Goal: Task Accomplishment & Management: Manage account settings

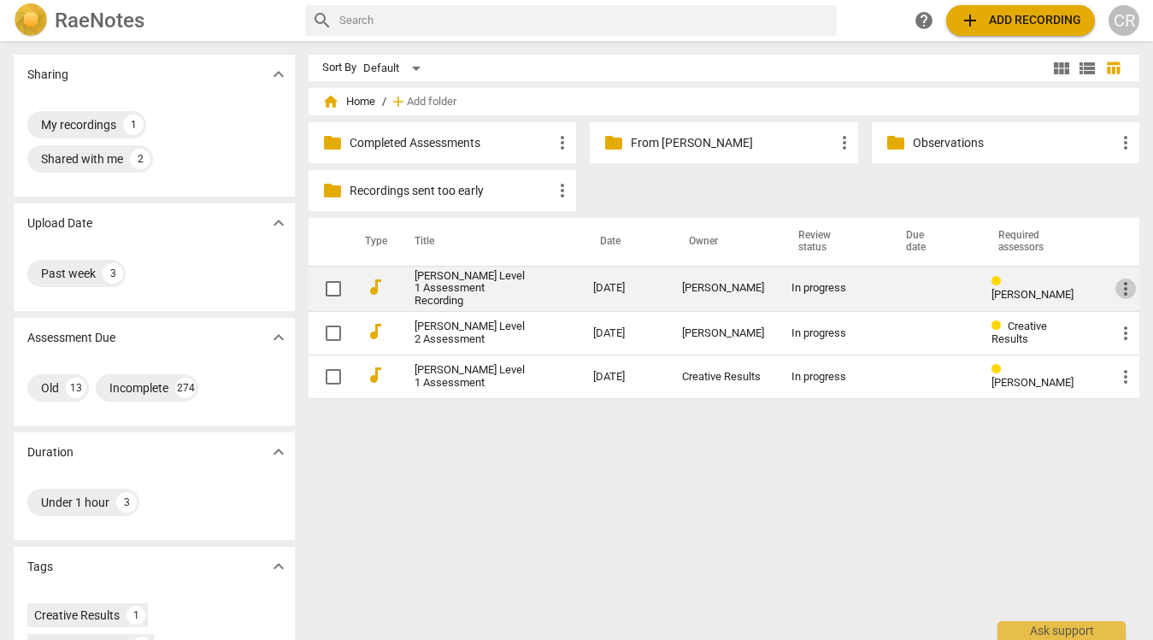
click at [1123, 287] on span "more_vert" at bounding box center [1126, 289] width 21 height 21
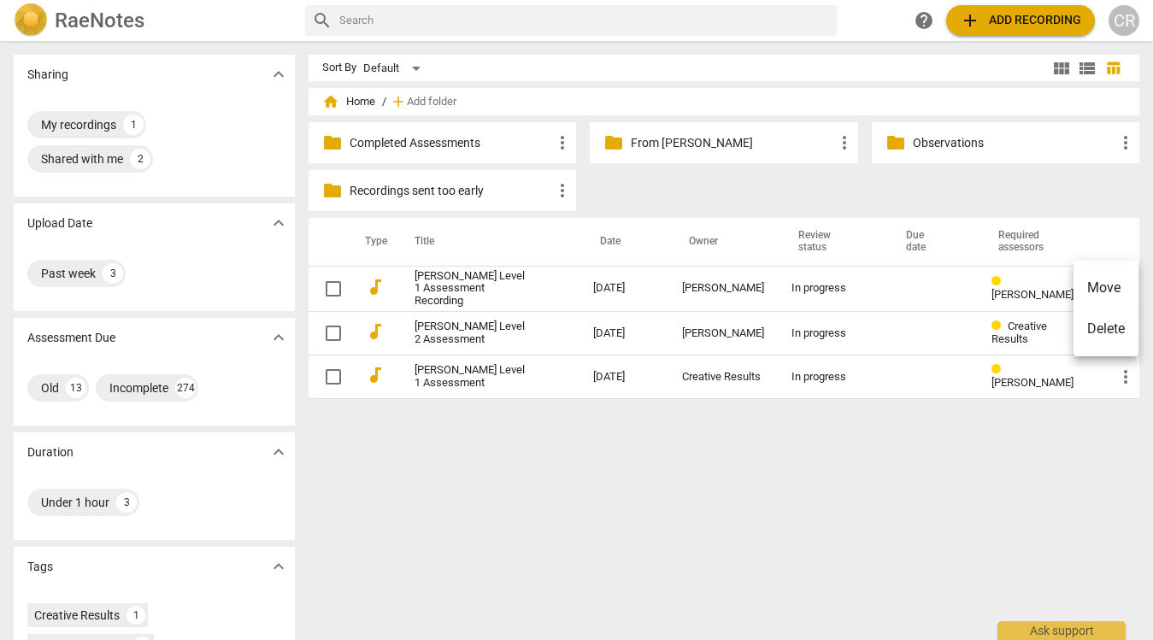
click at [1122, 287] on li "Move" at bounding box center [1106, 288] width 65 height 41
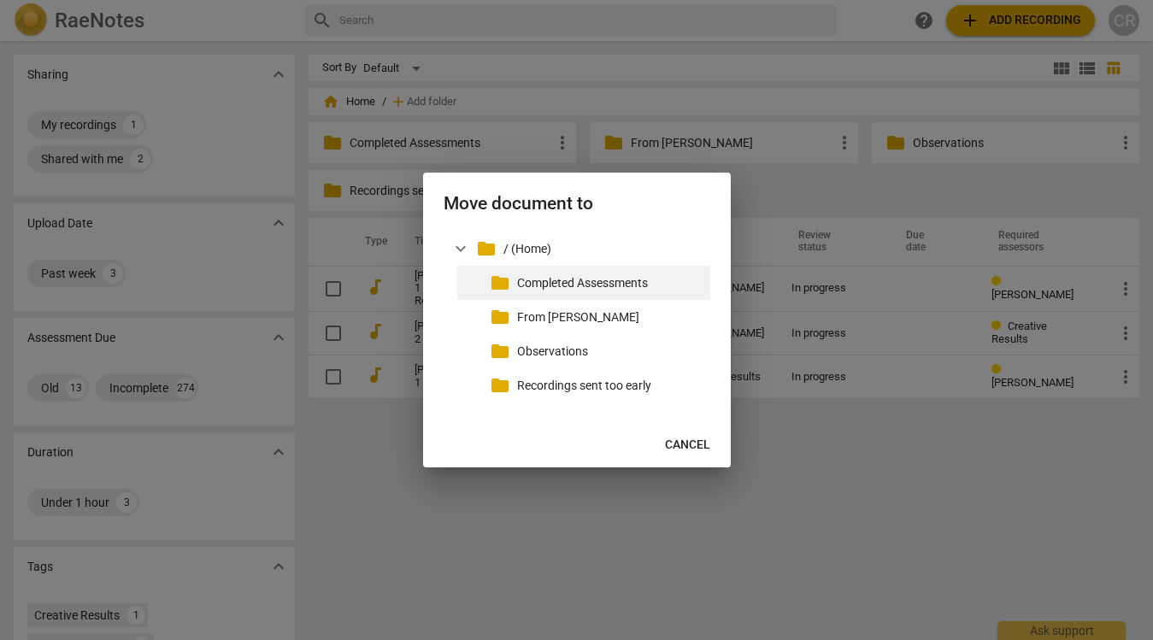
click at [576, 285] on p "Completed Assessments" at bounding box center [610, 283] width 186 height 18
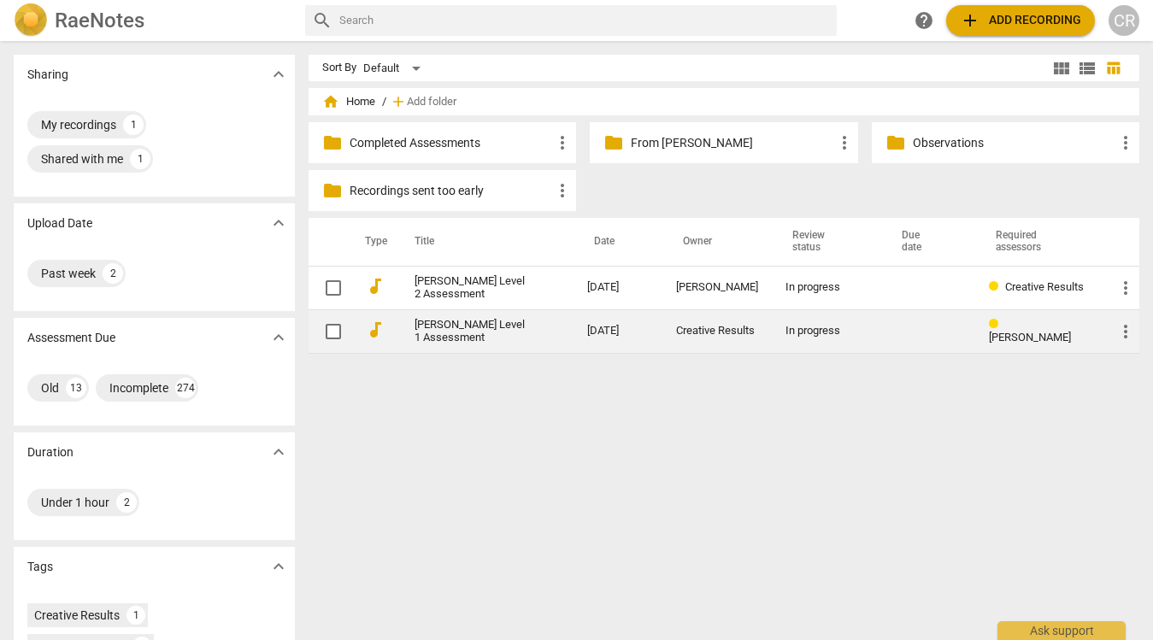
click at [1116, 332] on span "more_vert" at bounding box center [1126, 331] width 21 height 21
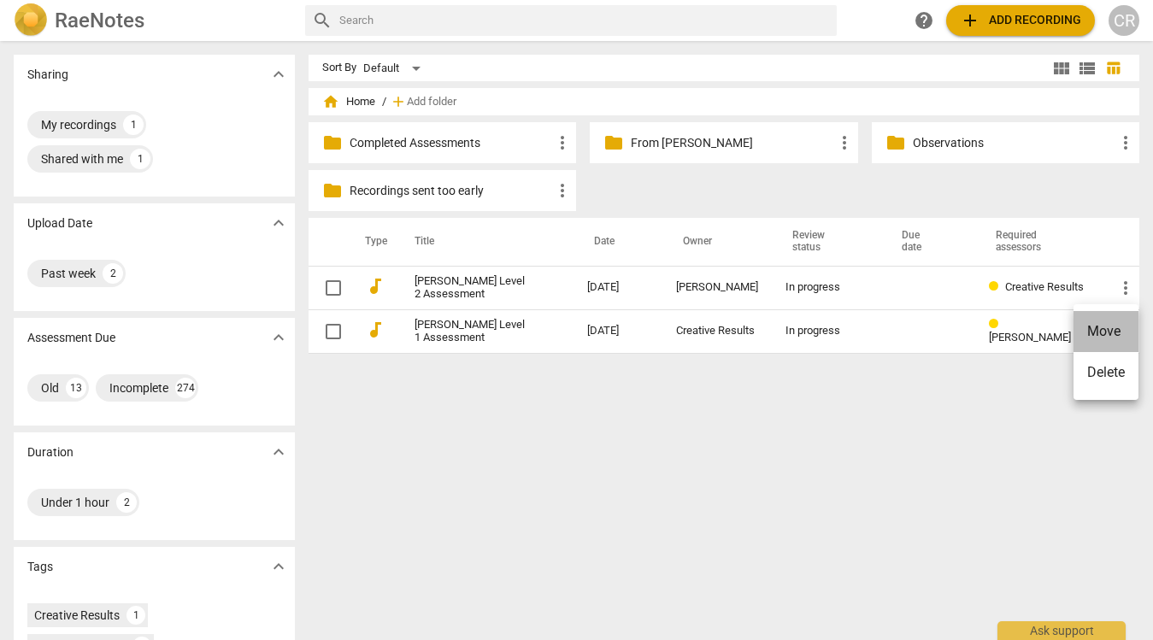
click at [1112, 336] on li "Move" at bounding box center [1106, 331] width 65 height 41
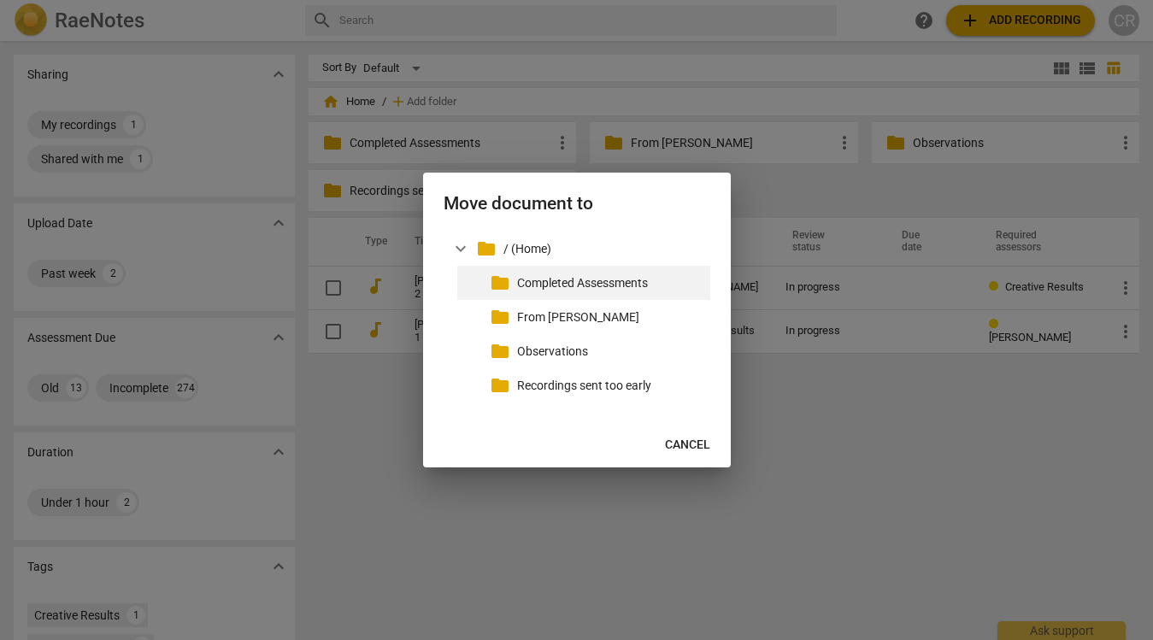
click at [554, 282] on p "Completed Assessments" at bounding box center [610, 283] width 186 height 18
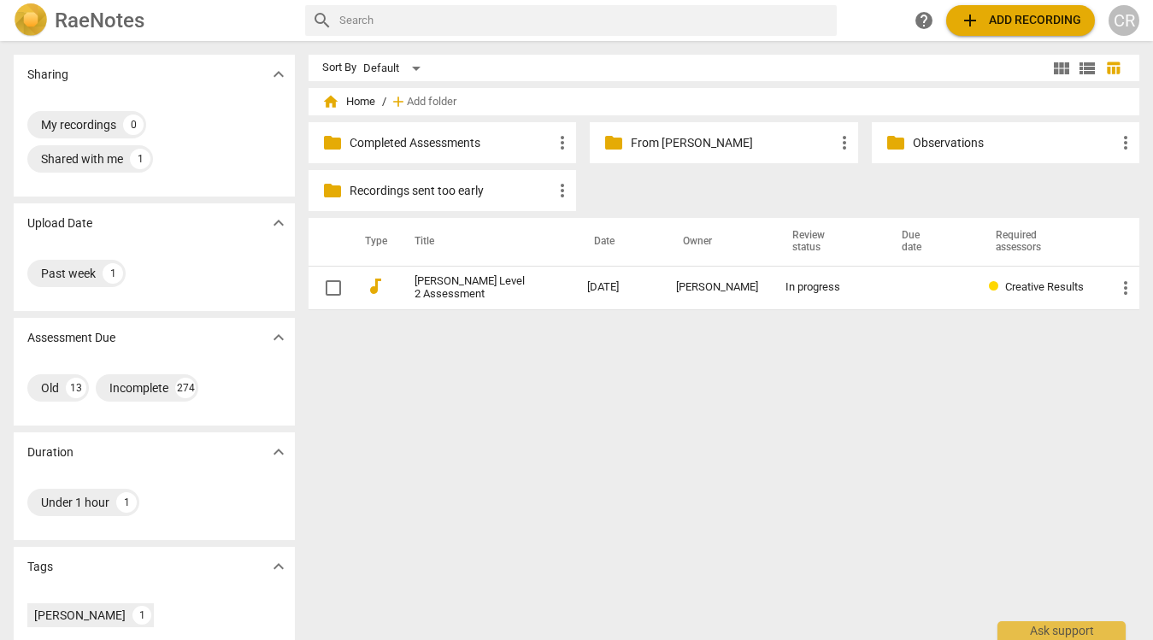
click at [1126, 22] on div "CR" at bounding box center [1124, 20] width 31 height 31
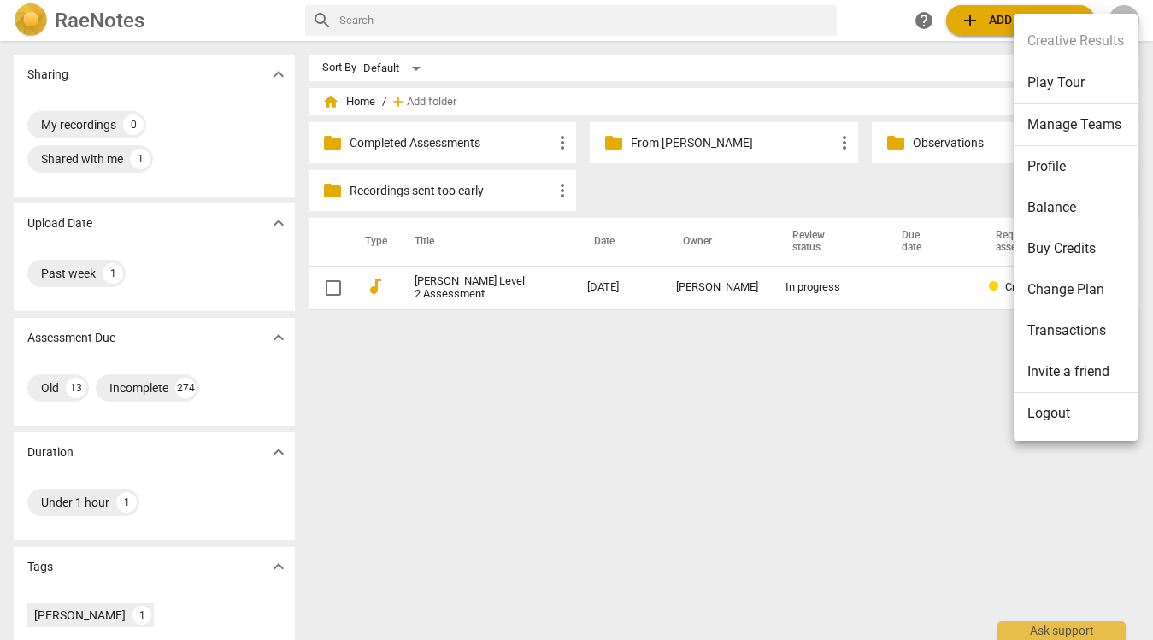
click at [1059, 128] on li "Manage Teams" at bounding box center [1076, 125] width 124 height 42
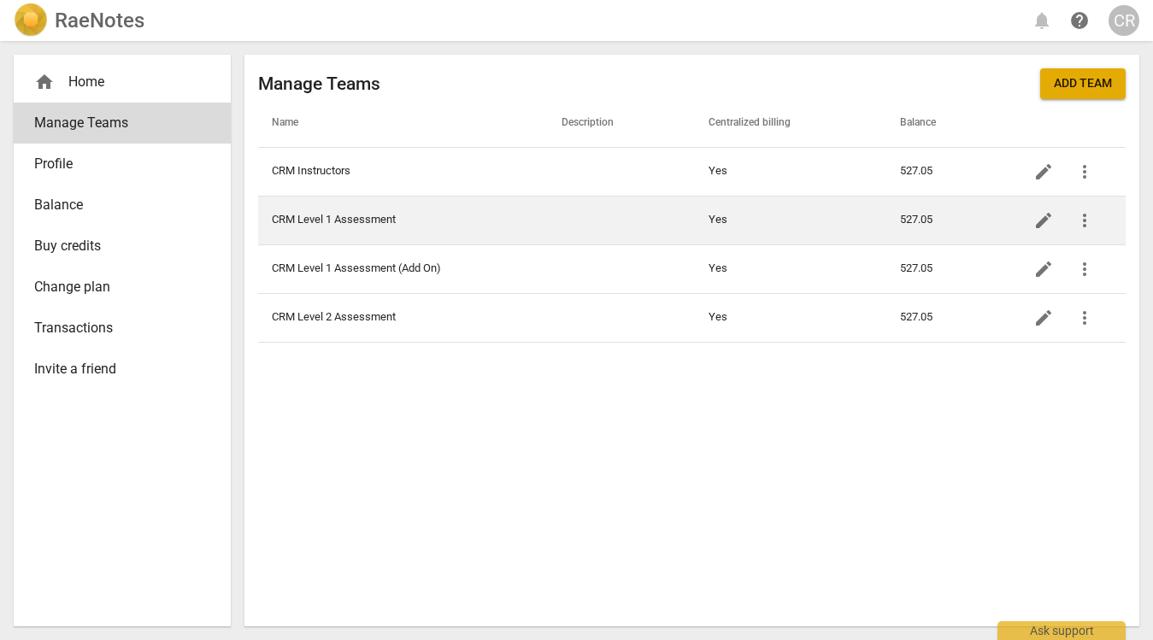
click at [347, 224] on td "CRM Level 1 Assessment" at bounding box center [403, 220] width 290 height 49
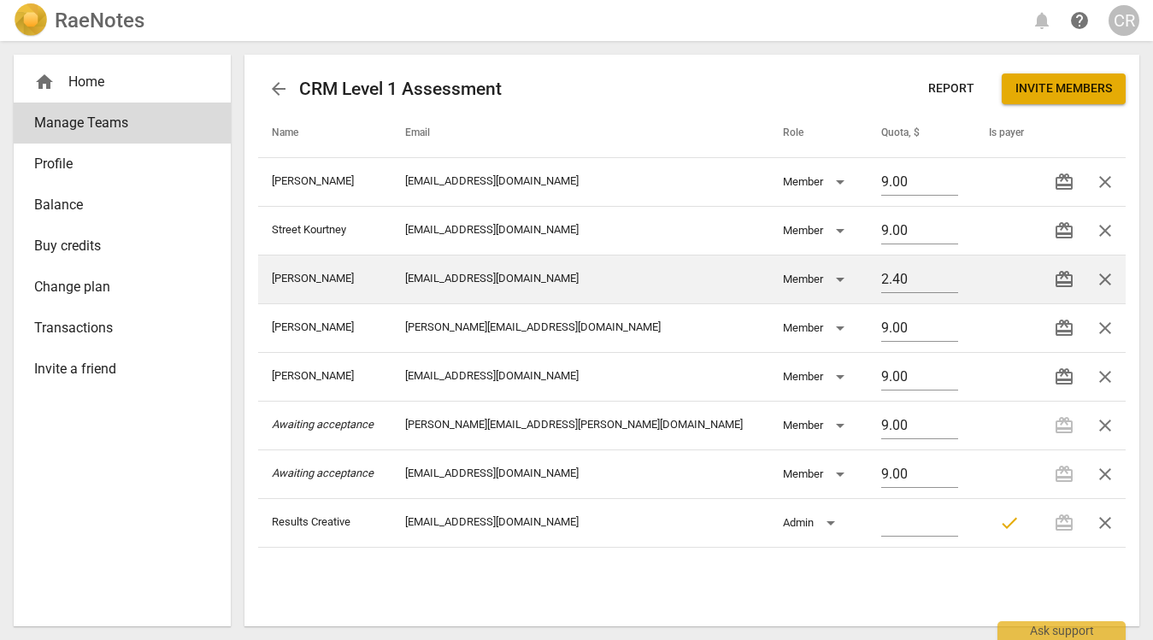
click at [1110, 279] on span "close" at bounding box center [1105, 279] width 21 height 21
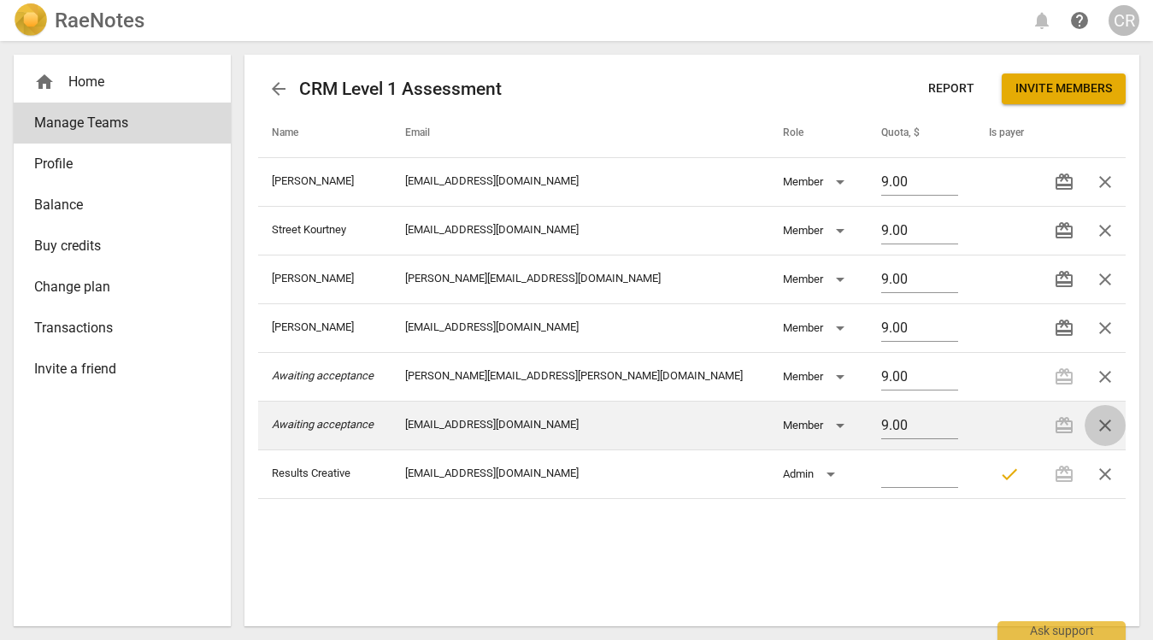
click at [1101, 424] on span "close" at bounding box center [1105, 425] width 21 height 21
